Goal: Task Accomplishment & Management: Manage account settings

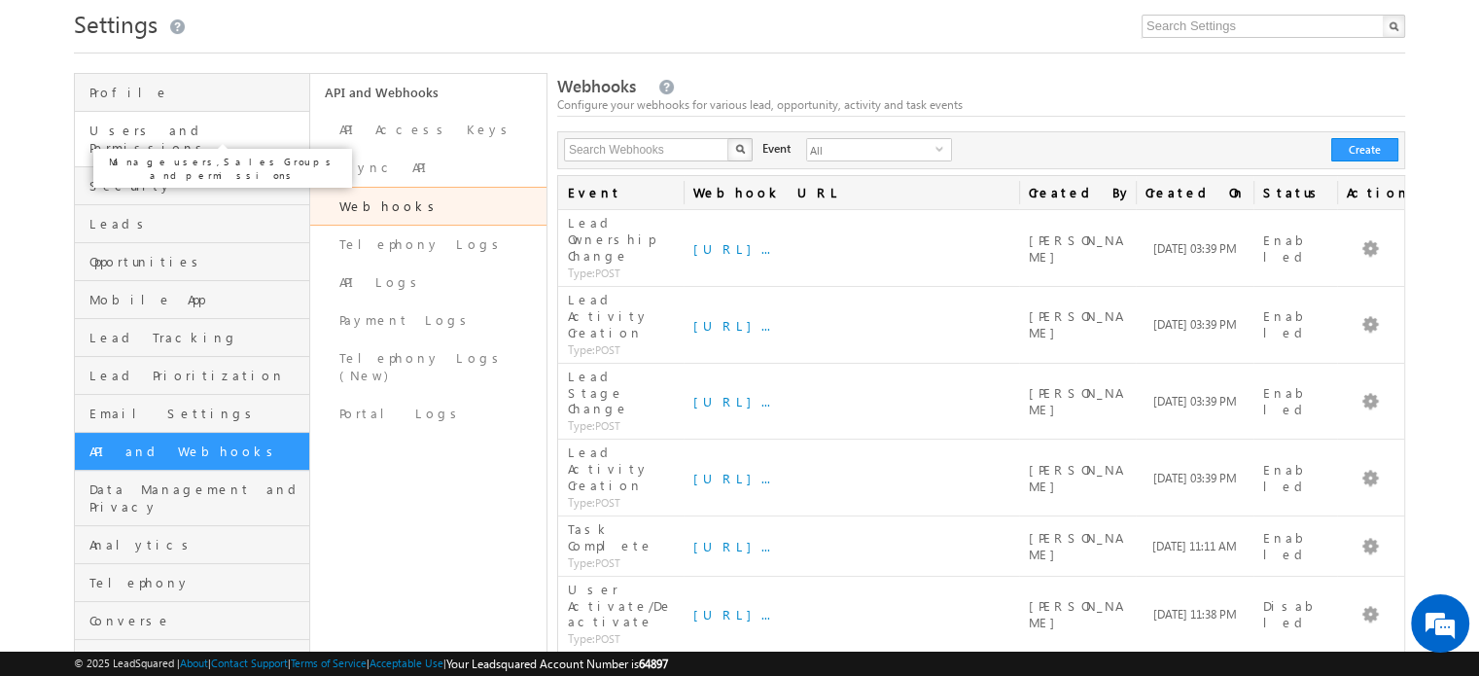
click at [171, 138] on span "Users and Permissions" at bounding box center [196, 139] width 215 height 35
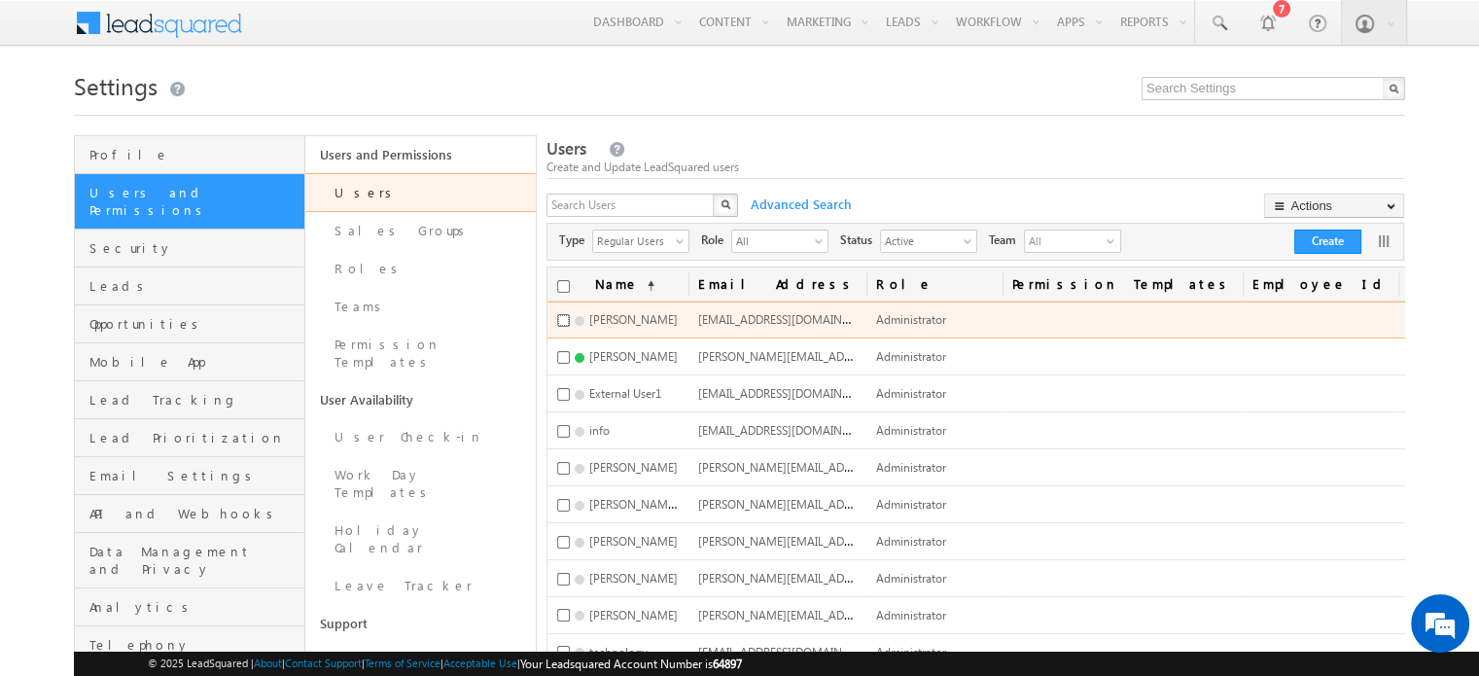
click at [560, 322] on input "checkbox" at bounding box center [563, 320] width 13 height 13
click at [558, 324] on input "checkbox" at bounding box center [563, 320] width 13 height 13
checkbox input "false"
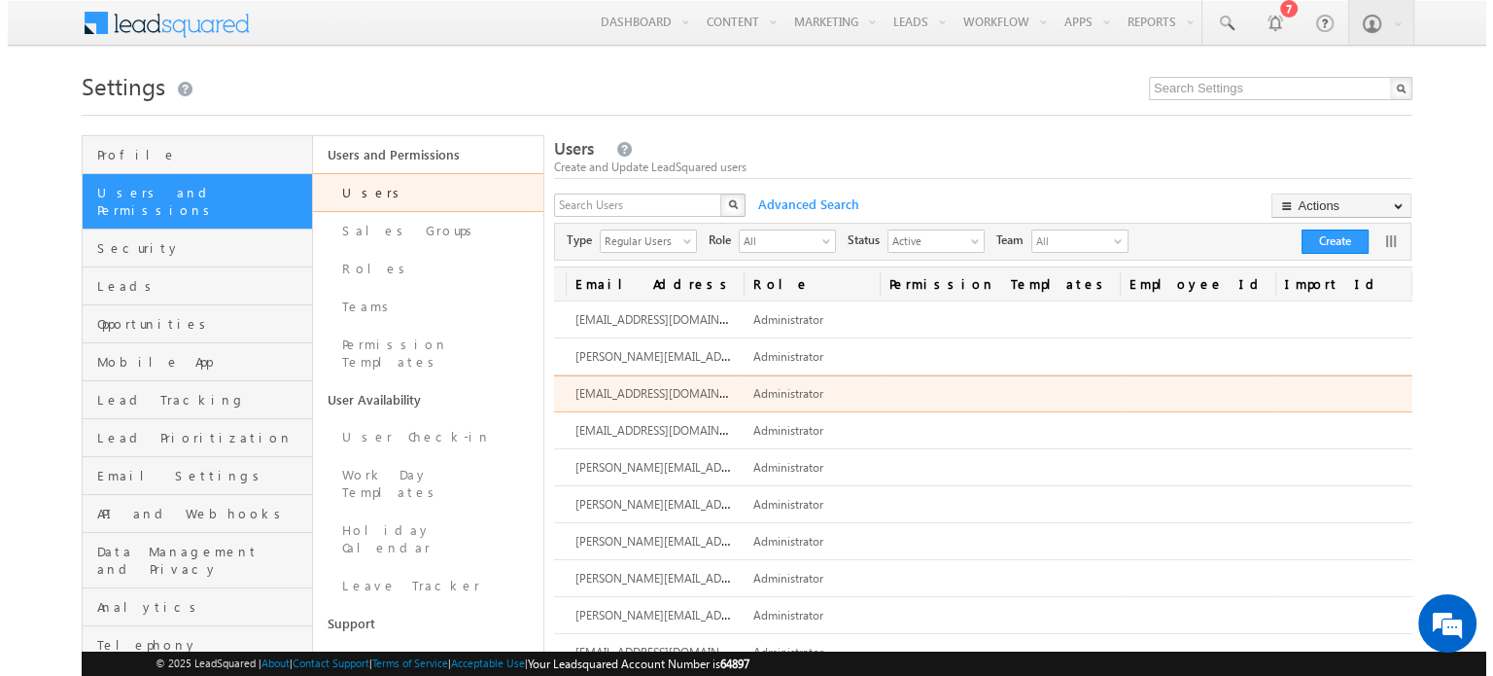
scroll to position [0, 163]
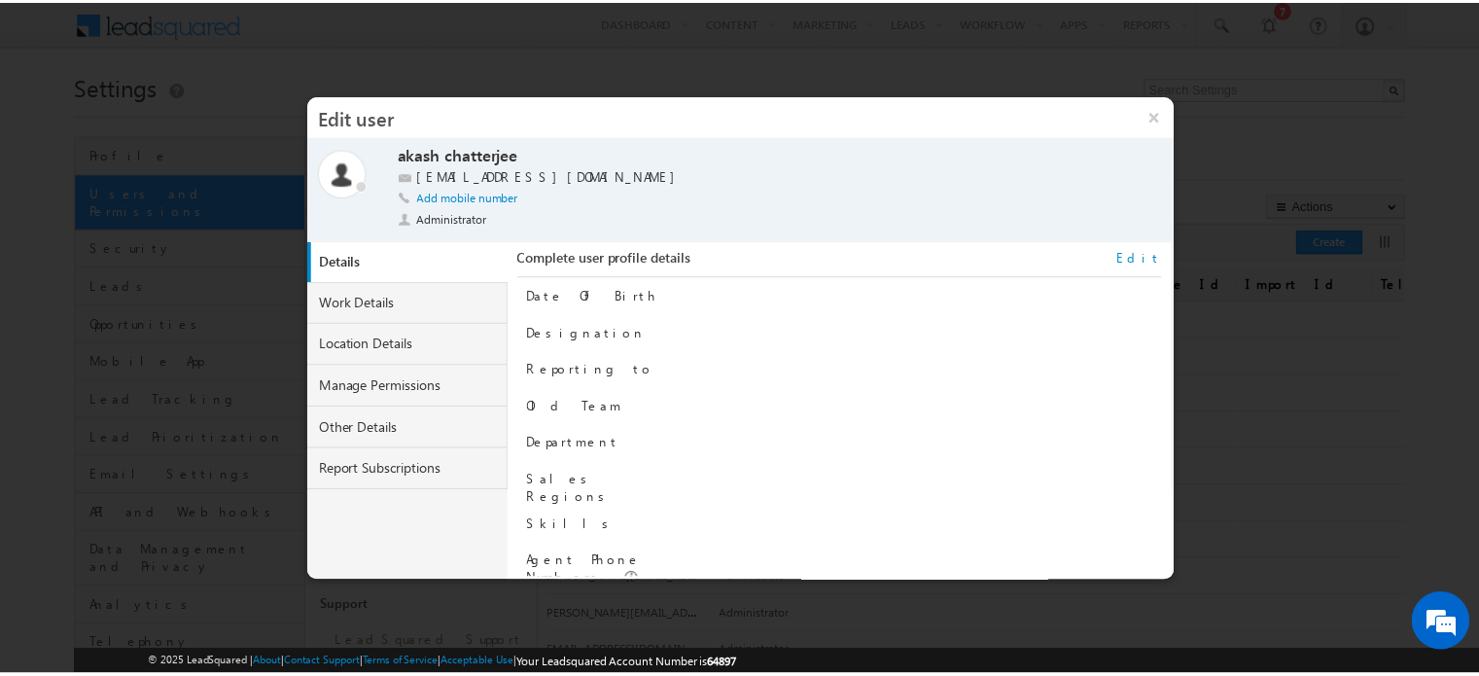
scroll to position [196, 0]
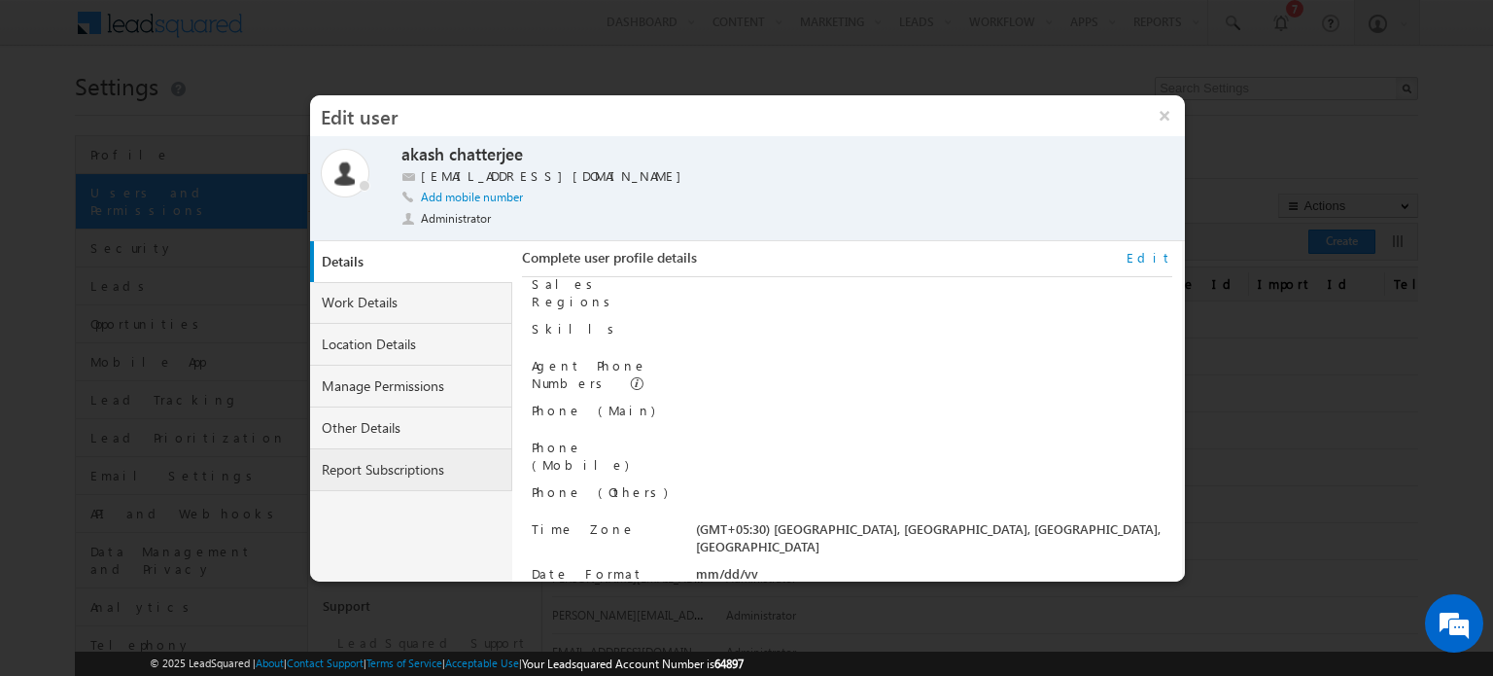
click at [432, 467] on link "Report Subscriptions" at bounding box center [411, 470] width 202 height 42
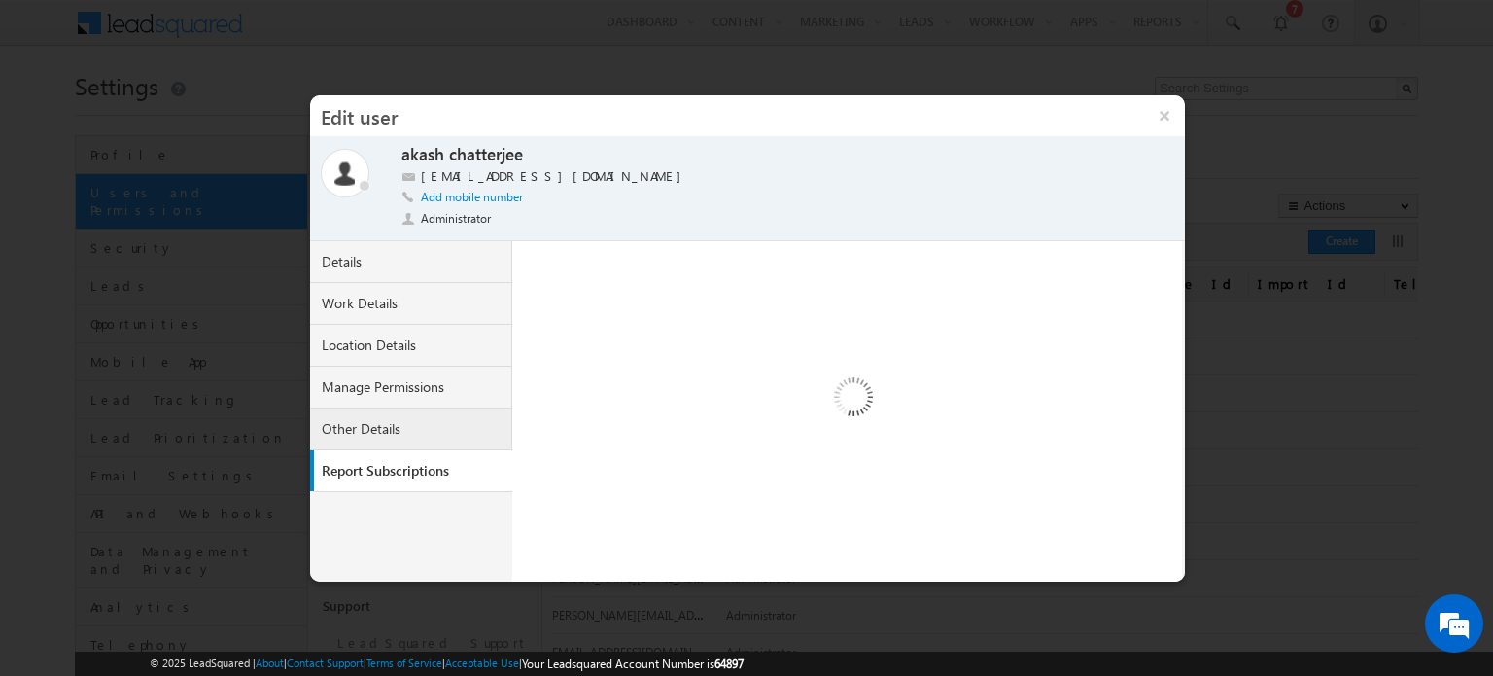
click at [391, 432] on link "Other Details" at bounding box center [411, 429] width 202 height 42
click at [352, 361] on link "Location Details" at bounding box center [411, 346] width 202 height 42
click at [366, 383] on link "Manage Permissions" at bounding box center [411, 387] width 202 height 42
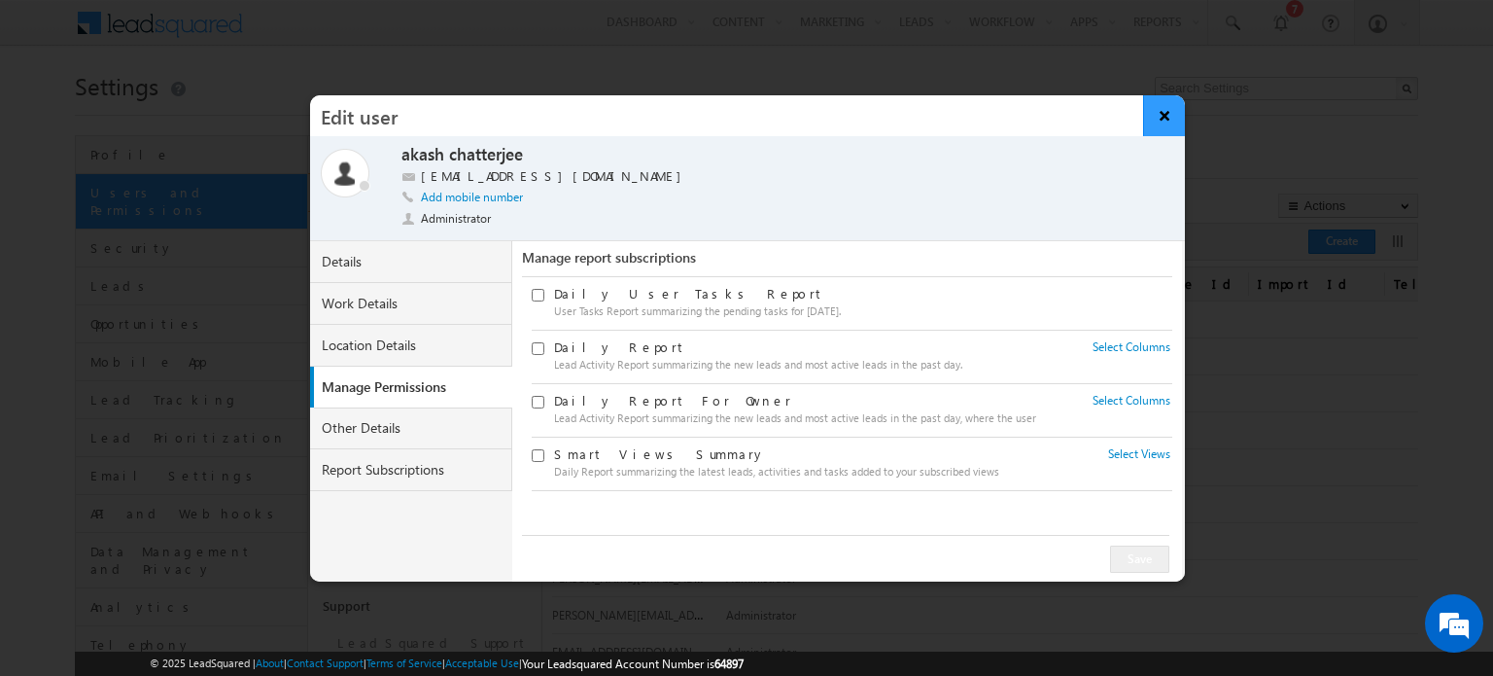
click at [1167, 115] on button "×" at bounding box center [1164, 115] width 42 height 41
